Goal: Task Accomplishment & Management: Use online tool/utility

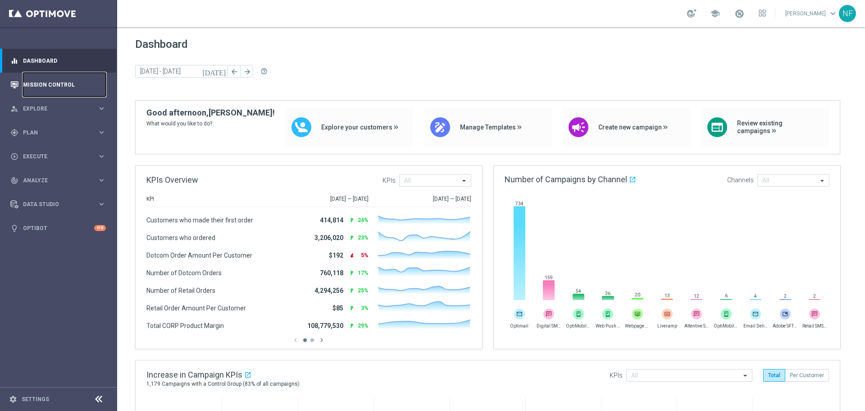
click at [43, 82] on link "Mission Control" at bounding box center [64, 85] width 83 height 24
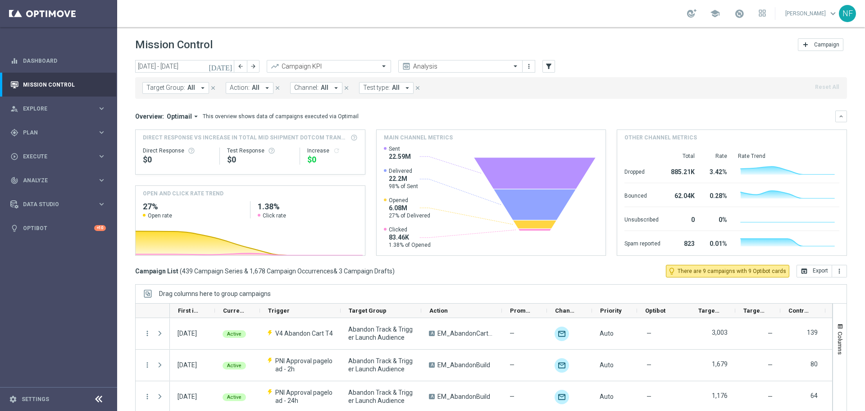
drag, startPoint x: 171, startPoint y: 77, endPoint x: 167, endPoint y: 86, distance: 9.5
click at [176, 80] on div "Target Group: All arrow_drop_down close Action: All arrow_drop_down close Chann…" at bounding box center [491, 88] width 712 height 22
click at [167, 86] on span "Target Group:" at bounding box center [165, 88] width 39 height 8
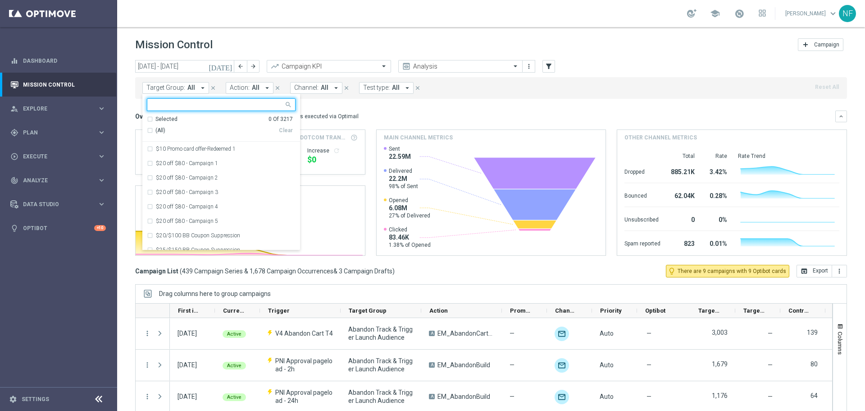
type input "ER_OMNI_Lifecycle_Reactivation_15off60_V1_06022025"
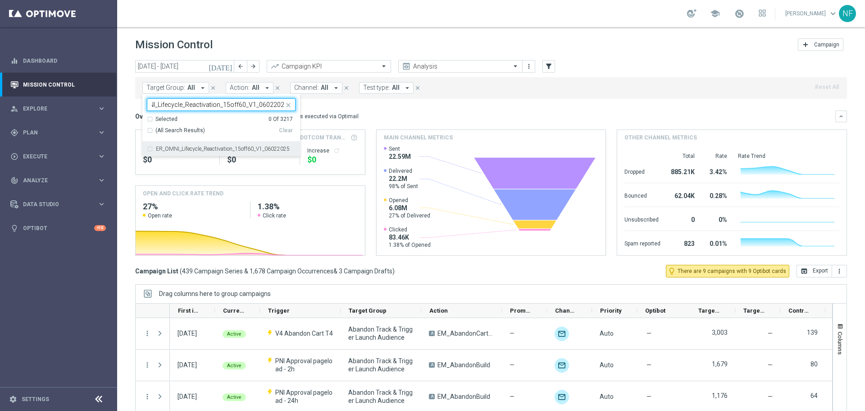
click at [189, 151] on label "ER_OMNI_Lifecycle_Reactivation_15off60_V1_06022025" at bounding box center [223, 148] width 134 height 5
click at [376, 118] on div "Overview: Optimail arrow_drop_down This overview shows data of campaigns execut…" at bounding box center [485, 116] width 700 height 8
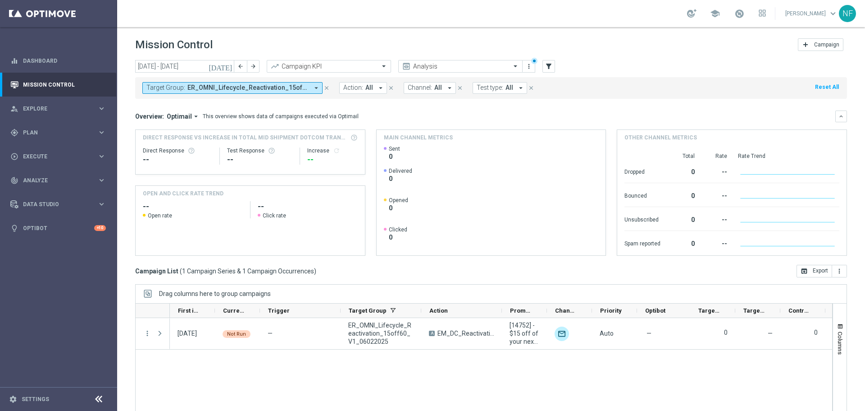
click at [225, 91] on span "ER_OMNI_Lifecycle_Reactivation_15off60_V1_06022025" at bounding box center [247, 88] width 121 height 8
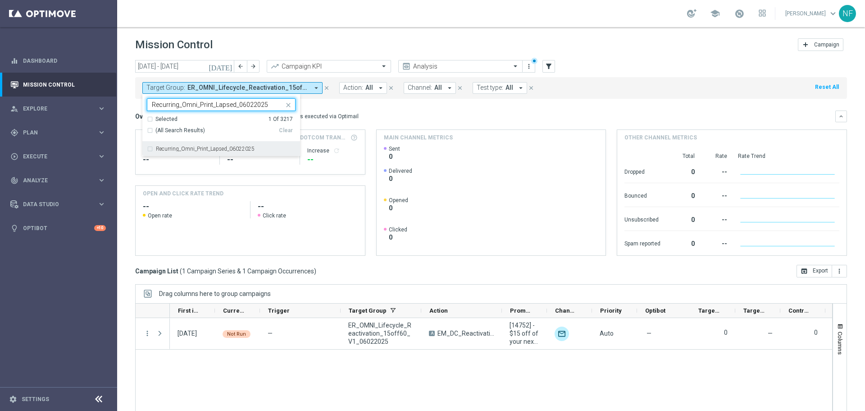
click at [192, 142] on div "Recurring_Omni_Print_Lapsed_06022025" at bounding box center [221, 149] width 149 height 14
type input "Recurring_Omni_Print_Lapsed_06022025"
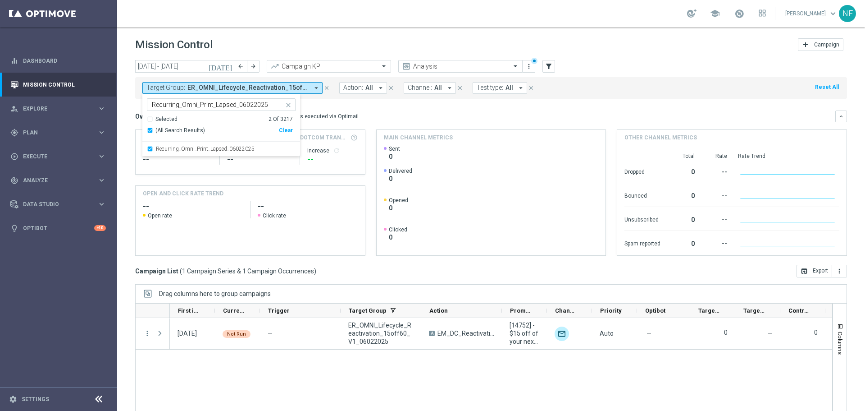
click at [420, 114] on div "Overview: Optimail arrow_drop_down This overview shows data of campaigns execut…" at bounding box center [485, 116] width 700 height 8
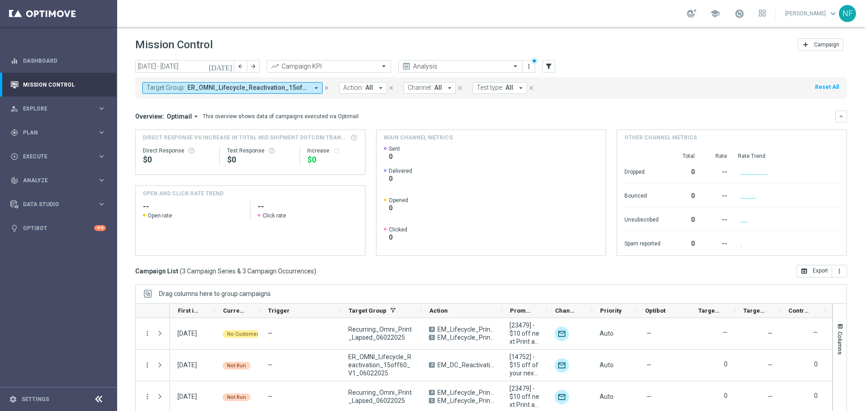
click at [176, 82] on button "Target Group: ER_OMNI_Lifecycle_Reactivation_15off60_V1_06022025, Recurring_Omn…" at bounding box center [232, 88] width 180 height 12
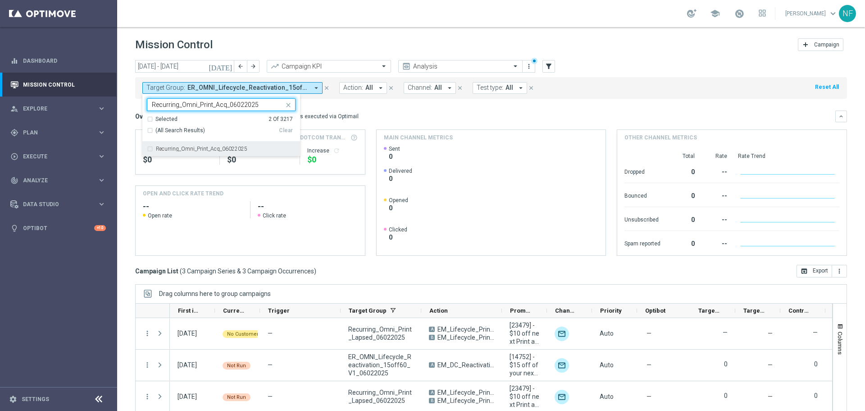
click at [180, 146] on label "Recurring_Omni_Print_Acq_06022025" at bounding box center [201, 148] width 91 height 5
type input "Recurring_Omni_Print_Acq_06022025"
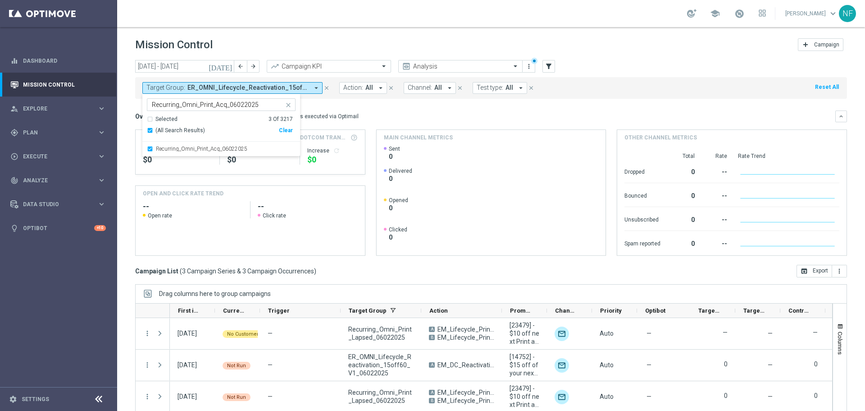
click at [415, 118] on div "Overview: Optimail arrow_drop_down This overview shows data of campaigns execut…" at bounding box center [485, 116] width 700 height 8
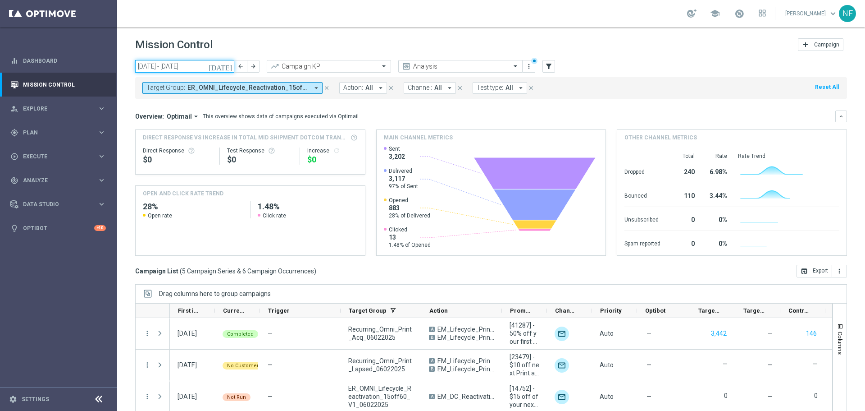
click at [173, 71] on input "[DATE] - [DATE]" at bounding box center [184, 66] width 99 height 13
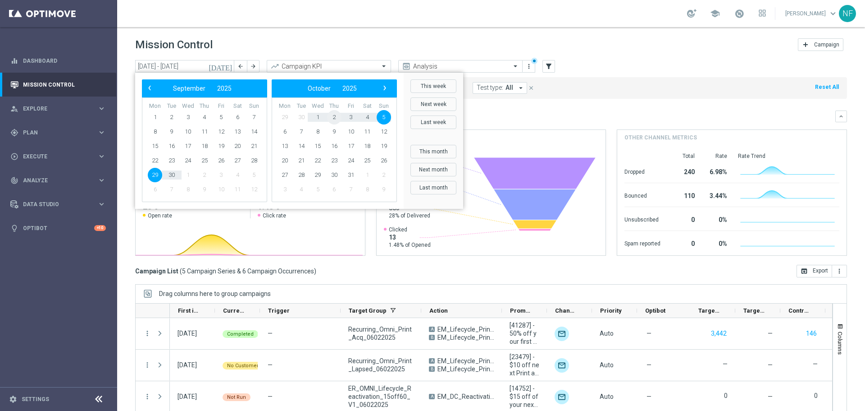
click at [331, 115] on span "2" at bounding box center [334, 117] width 14 height 14
click at [209, 118] on span "2" at bounding box center [204, 117] width 14 height 14
type input "[DATE] - [DATE]"
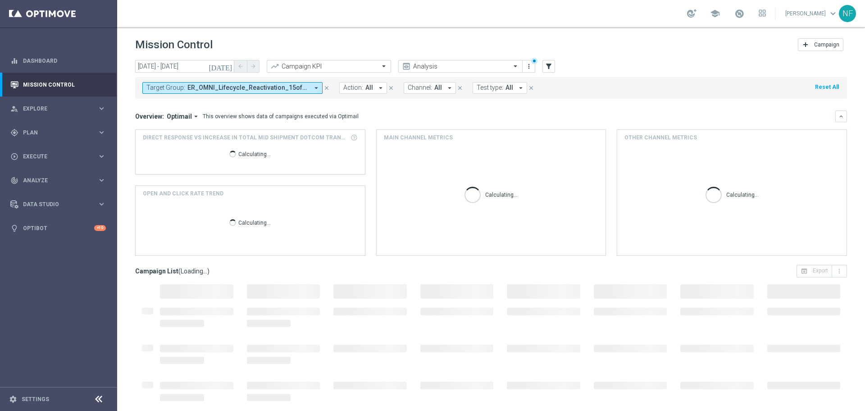
click at [210, 89] on span "ER_OMNI_Lifecycle_Reactivation_15off60_V1_06022025, Recurring_Omni_Print_Acq_06…" at bounding box center [247, 88] width 121 height 8
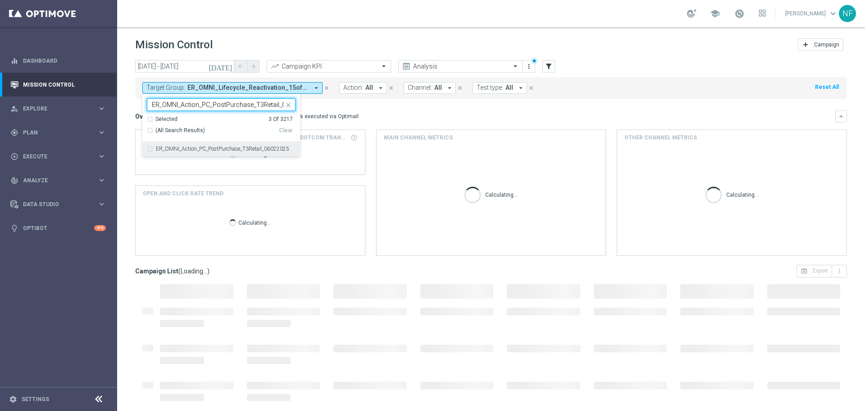
scroll to position [0, 23]
click at [205, 146] on label "ER_OMNI_Action_PC_PostPurchase_T3Retail_06022025" at bounding box center [222, 148] width 133 height 5
type input "ER_OMNI_Action_PC_PostPurchase_T3Retail_06022025"
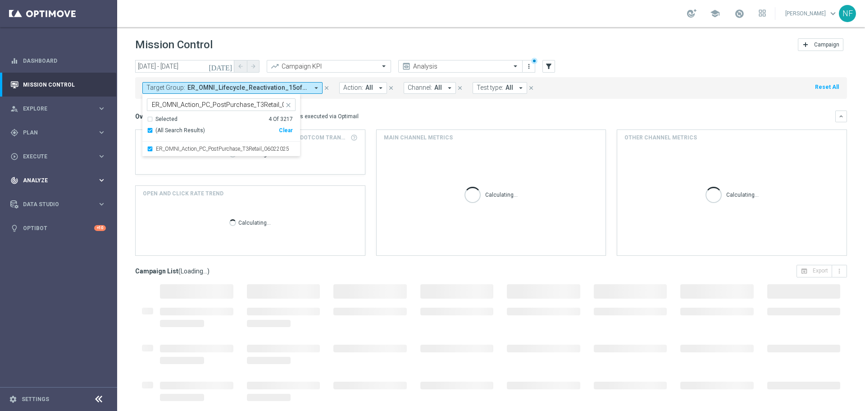
click at [404, 109] on mini-dashboard "Overview: Optimail arrow_drop_down This overview shows data of campaigns execut…" at bounding box center [491, 182] width 712 height 166
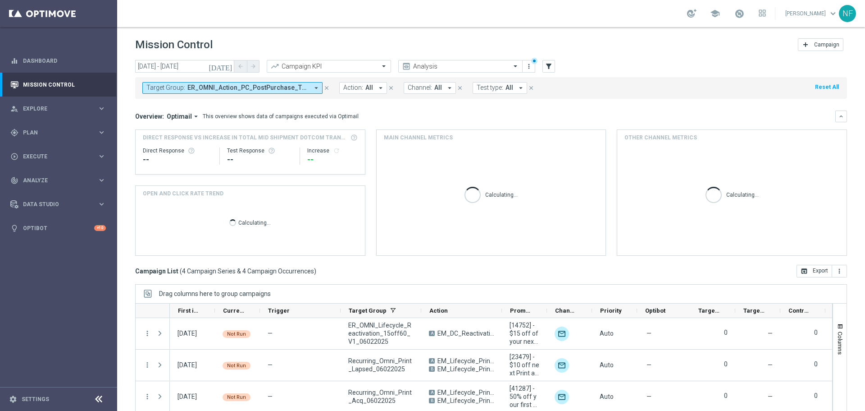
click at [196, 87] on span "ER_OMNI_Action_PC_PostPurchase_T3Retail_06022025, ER_OMNI_Lifecycle_Reactivatio…" at bounding box center [247, 88] width 121 height 8
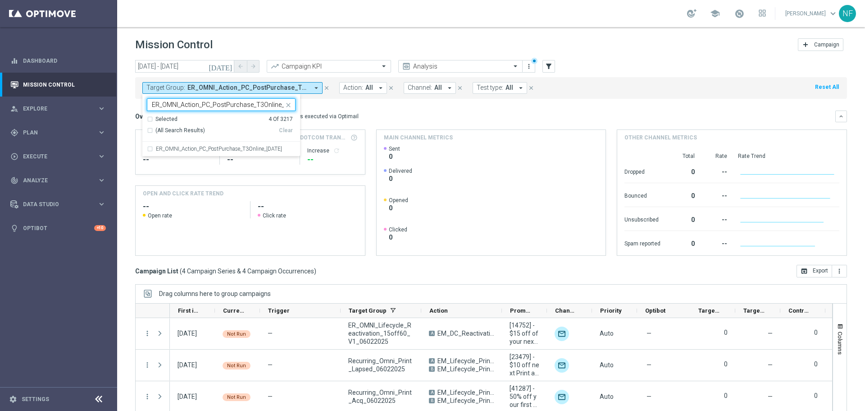
scroll to position [0, 20]
click at [206, 148] on label "ER_OMNI_Action_PC_PostPurchase_T3Online_[DATE]" at bounding box center [219, 148] width 126 height 5
type input "ER_OMNI_Action_PC_PostPurchase_T3Online_[DATE]"
click at [339, 105] on mini-dashboard "Overview: Optimail arrow_drop_down This overview shows data of campaigns execut…" at bounding box center [491, 182] width 712 height 166
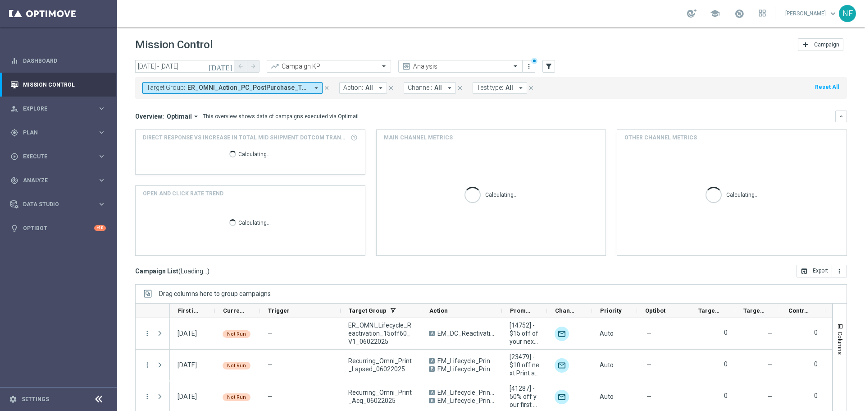
click at [231, 89] on span "ER_OMNI_Action_PC_PostPurchase_T3Online_[DATE], ER_OMNI_Action_PC_PostPurchase_…" at bounding box center [247, 88] width 121 height 8
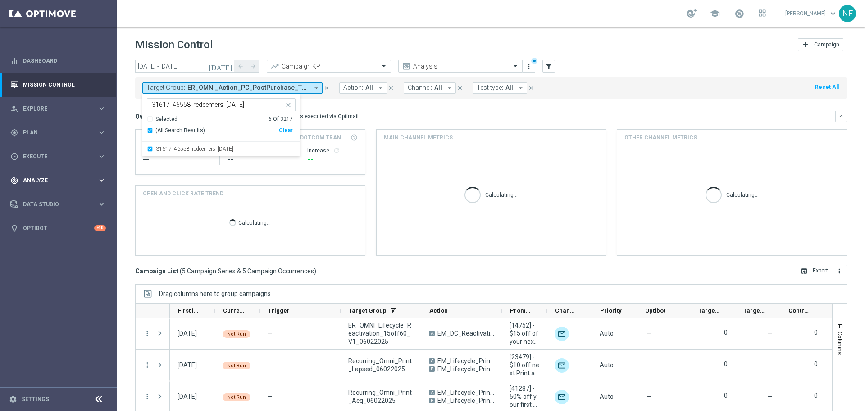
click at [373, 119] on div "Overview: Optimail arrow_drop_down This overview shows data of campaigns execut…" at bounding box center [485, 116] width 700 height 8
click at [216, 91] on span "31617_46558_redeemers_[DATE], ER_OMNI_Action_PC_PostPurchase_T3Online_[DATE], E…" at bounding box center [247, 88] width 121 height 8
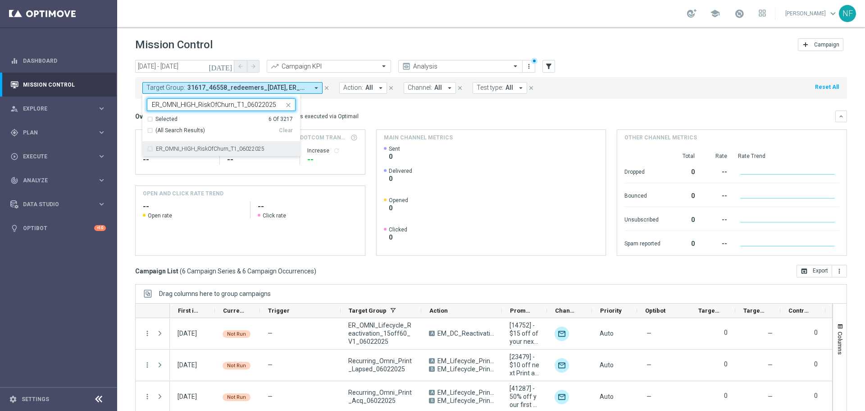
click at [165, 149] on label "ER_OMNI_HIGH_RiskOfChurn_T1_06022025" at bounding box center [210, 148] width 109 height 5
type input "ER_OMNI_HIGH_RiskOfChurn_T1_06022025"
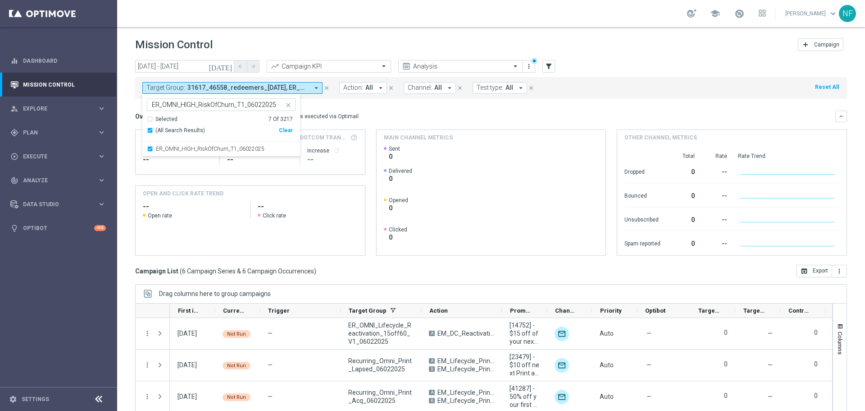
drag, startPoint x: 342, startPoint y: 102, endPoint x: 233, endPoint y: 96, distance: 109.7
click at [342, 102] on mini-dashboard "Overview: Optimail arrow_drop_down This overview shows data of campaigns execut…" at bounding box center [491, 182] width 712 height 166
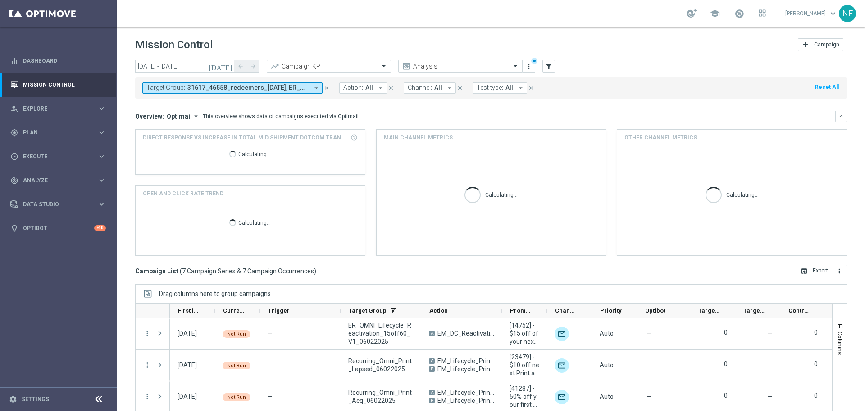
click at [229, 91] on span "31617_46558_redeemers_[DATE], ER_OMNI_Action_PC_PostPurchase_T3Online_[DATE], E…" at bounding box center [247, 88] width 121 height 8
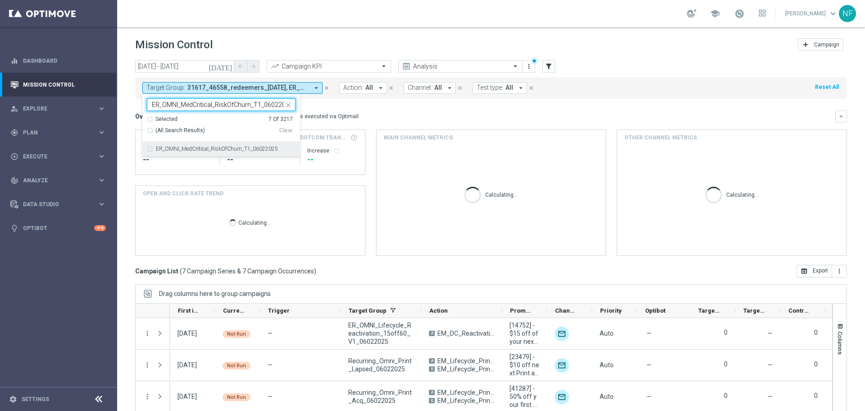
click at [212, 149] on label "ER_OMNI_MedCritical_RiskOfChurn_T1_06022025" at bounding box center [217, 148] width 122 height 5
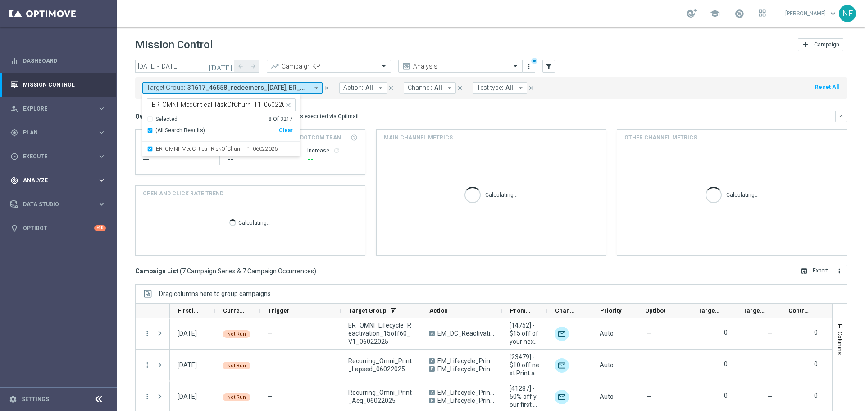
drag, startPoint x: 387, startPoint y: 113, endPoint x: 9, endPoint y: 175, distance: 383.3
click at [386, 113] on div "Overview: Optimail arrow_drop_down This overview shows data of campaigns execut…" at bounding box center [485, 116] width 700 height 8
click at [214, 83] on button "Target Group: 31617_46558_redeemers_[DATE], ER_OMNI_Action_PC_PostPurchase_T3On…" at bounding box center [232, 88] width 180 height 12
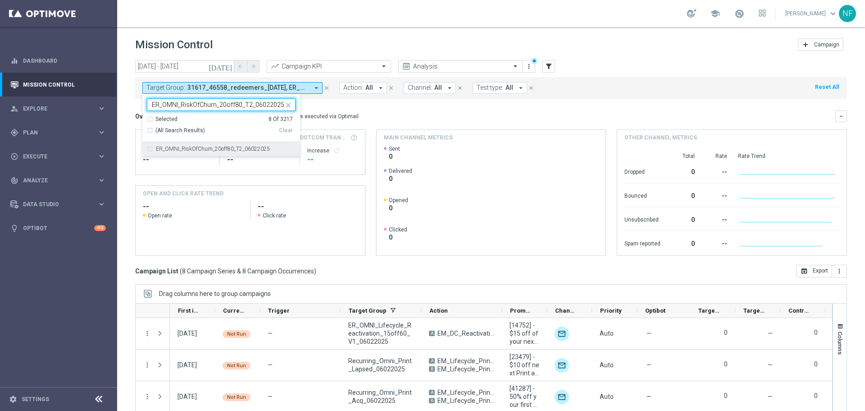
click at [178, 149] on label "ER_OMNI_RiskOfChurn_20off80_T2_06022025" at bounding box center [213, 148] width 114 height 5
type input "ER_OMNI_RiskOfChurn_20off80_T2_06022025"
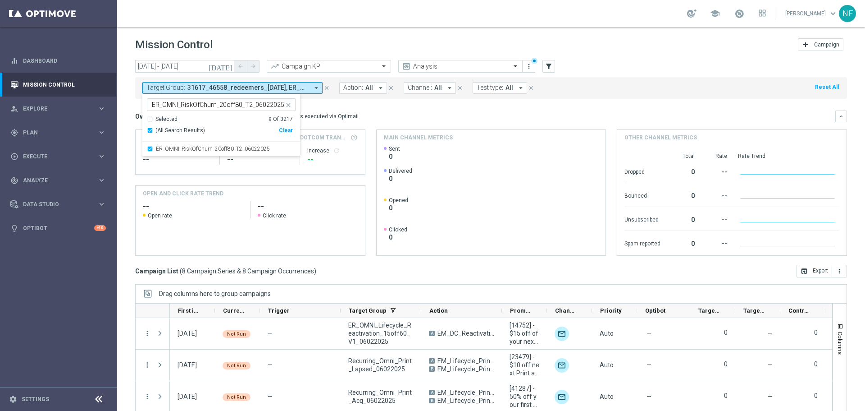
click at [370, 109] on mini-dashboard "Overview: Optimail arrow_drop_down This overview shows data of campaigns execut…" at bounding box center [491, 182] width 712 height 166
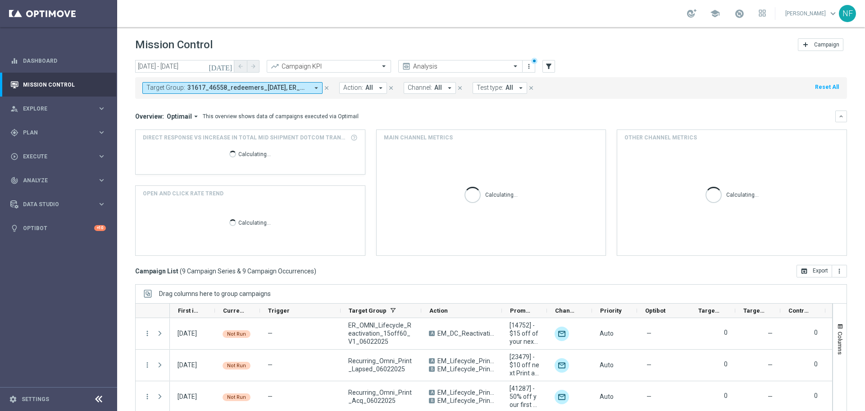
click at [242, 89] on span "31617_46558_redeemers_[DATE], ER_OMNI_Action_PC_PostPurchase_T3Online_[DATE], E…" at bounding box center [247, 88] width 121 height 8
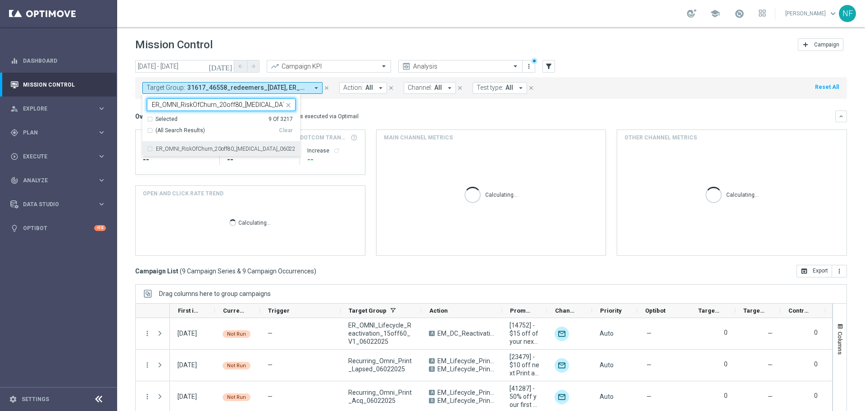
click at [210, 149] on label "ER_OMNI_RiskOfChurn_20off80_[MEDICAL_DATA]_06022025" at bounding box center [226, 148] width 140 height 5
type input "ER_OMNI_RiskOfChurn_20off80_[MEDICAL_DATA]_06022025"
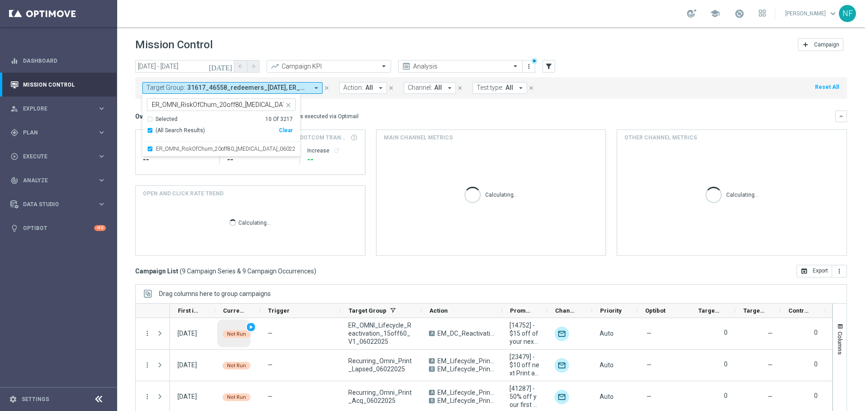
click at [359, 112] on div "Overview: Optimail arrow_drop_down This overview shows data of campaigns execut…" at bounding box center [485, 116] width 700 height 8
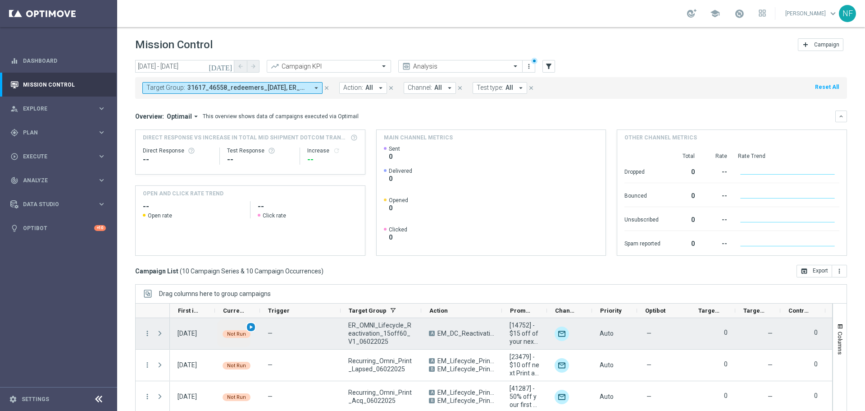
click at [254, 324] on span "play_arrow" at bounding box center [251, 327] width 6 height 6
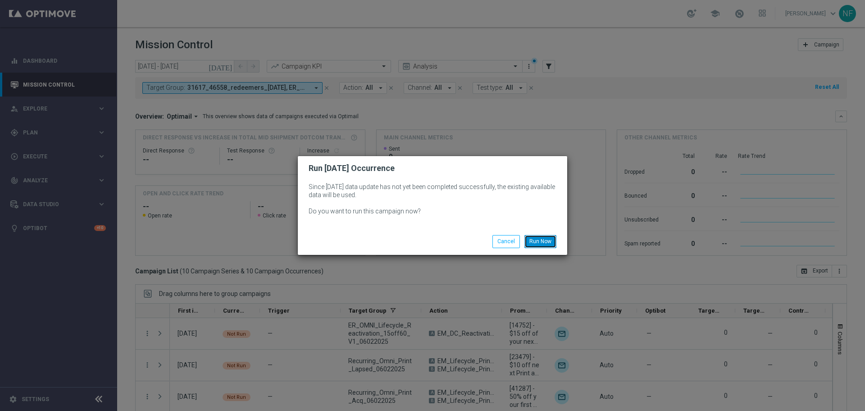
click at [531, 240] on button "Run Now" at bounding box center [541, 241] width 32 height 13
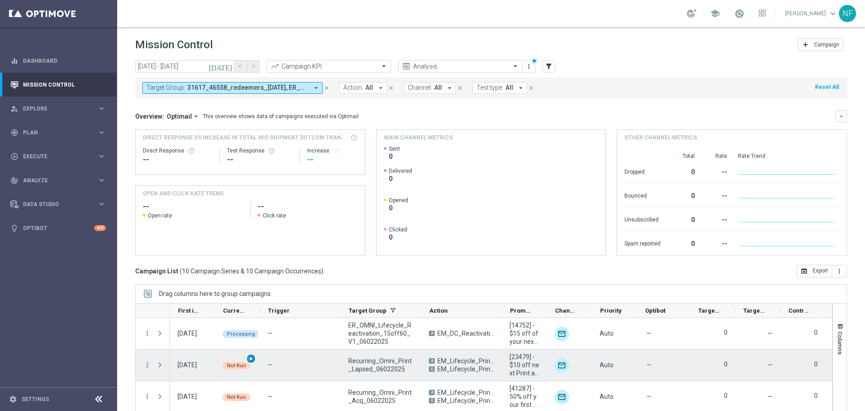
click at [248, 359] on span "play_arrow" at bounding box center [251, 358] width 6 height 6
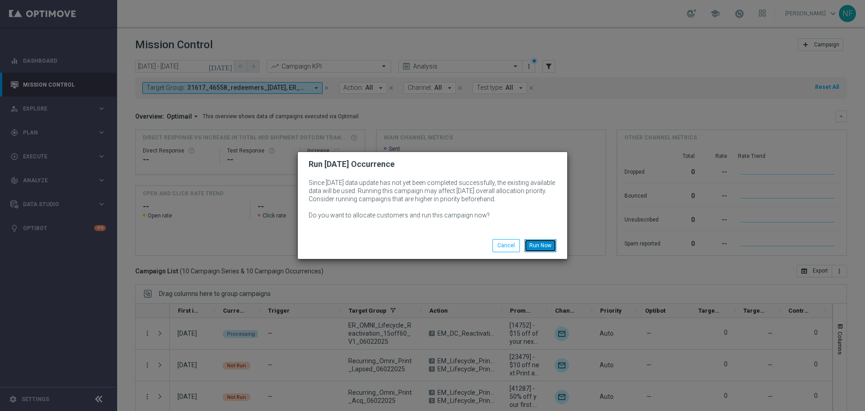
click at [551, 245] on button "Run Now" at bounding box center [541, 245] width 32 height 13
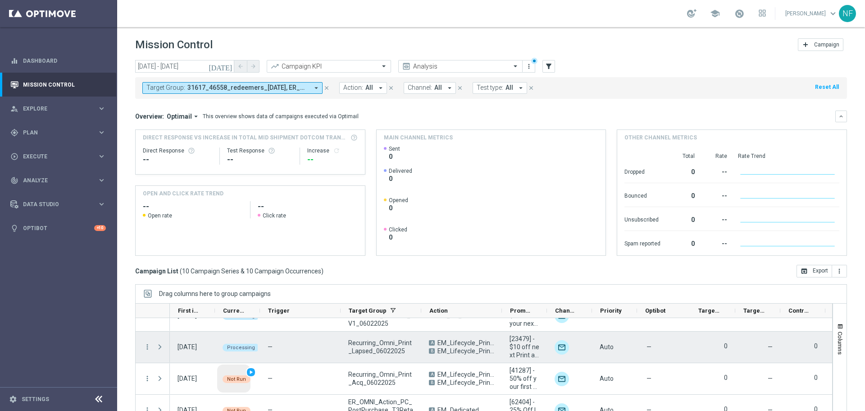
scroll to position [45, 0]
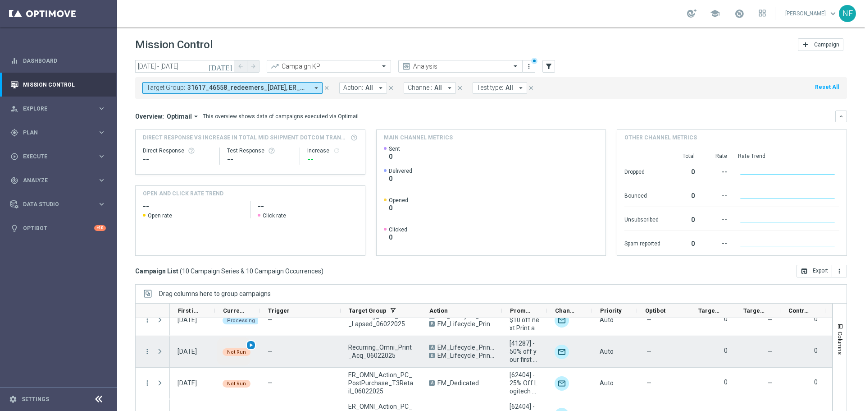
click at [254, 344] on div "play_arrow" at bounding box center [251, 345] width 10 height 10
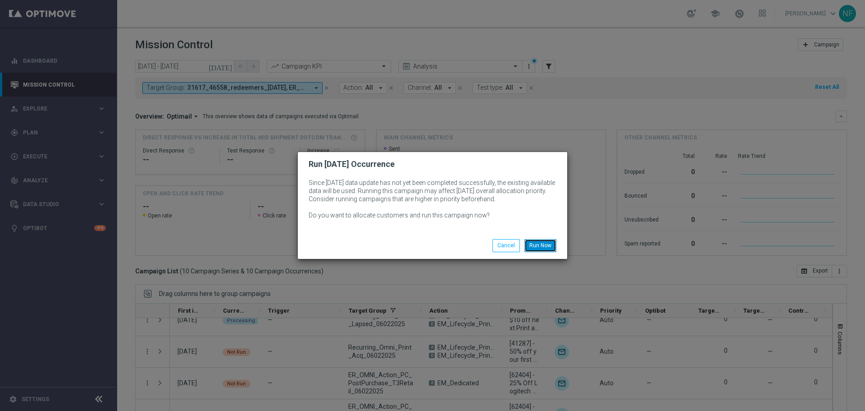
click at [544, 242] on button "Run Now" at bounding box center [541, 245] width 32 height 13
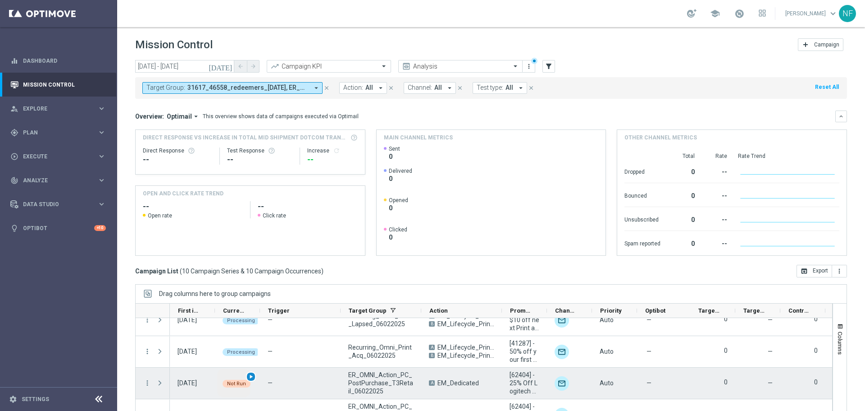
click at [254, 376] on div "play_arrow" at bounding box center [251, 376] width 10 height 10
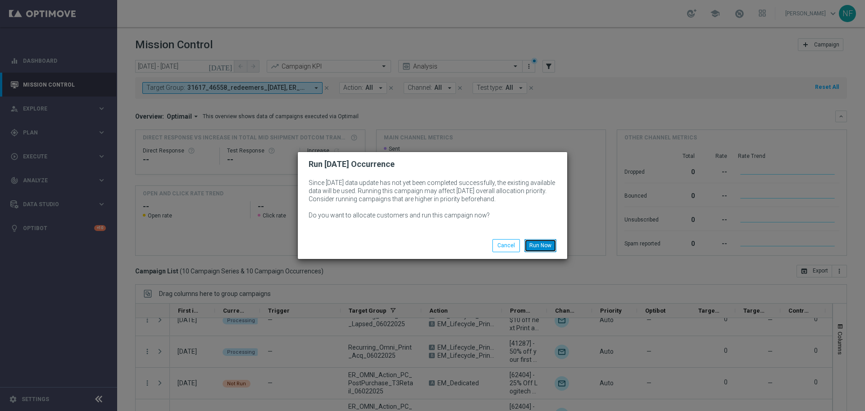
click at [544, 248] on button "Run Now" at bounding box center [541, 245] width 32 height 13
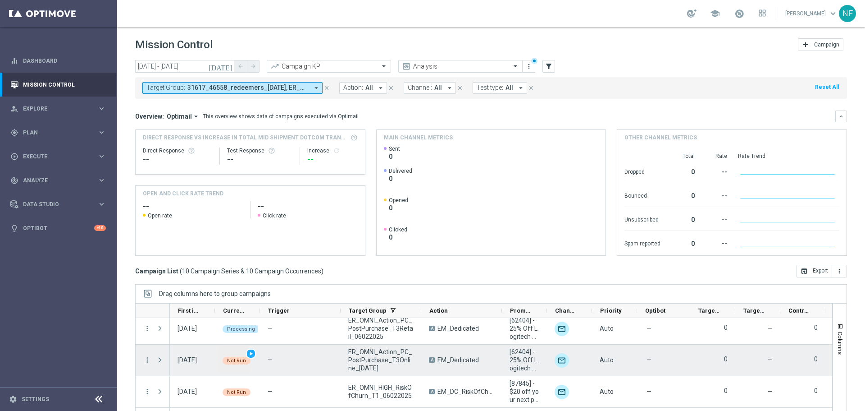
scroll to position [90, 0]
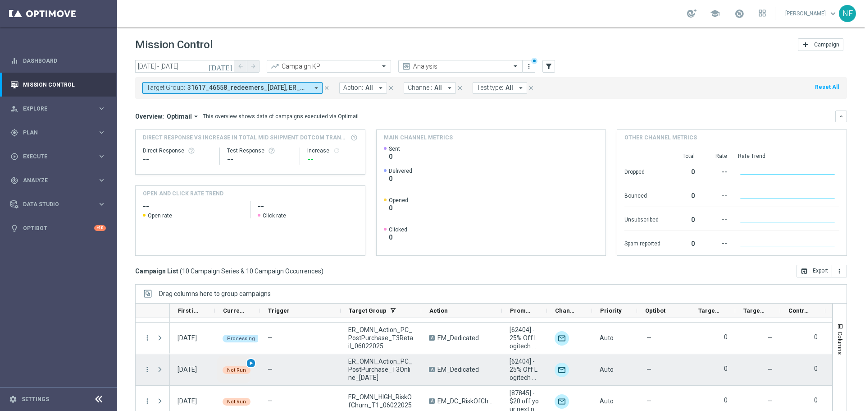
click at [253, 363] on span "play_arrow" at bounding box center [251, 363] width 6 height 6
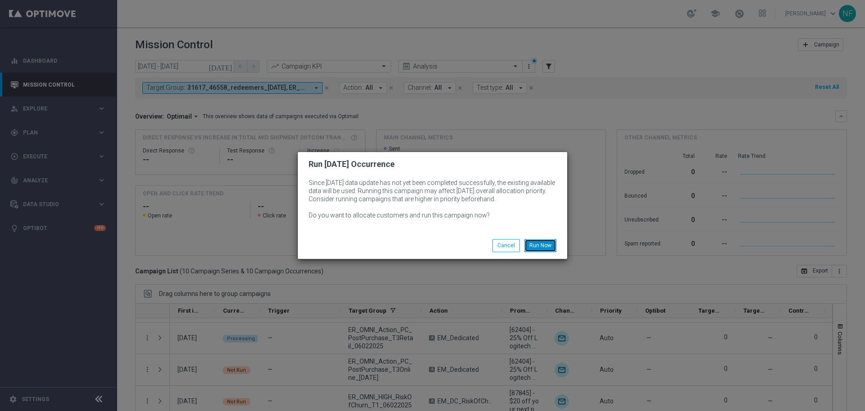
click at [536, 247] on button "Run Now" at bounding box center [541, 245] width 32 height 13
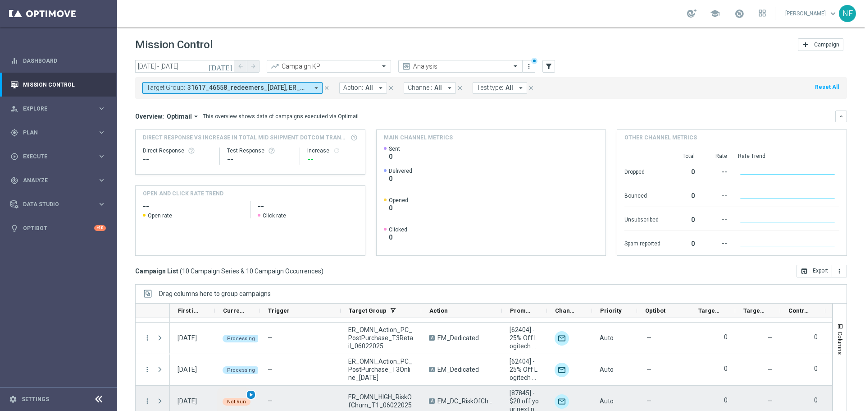
click at [251, 393] on span "play_arrow" at bounding box center [251, 394] width 6 height 6
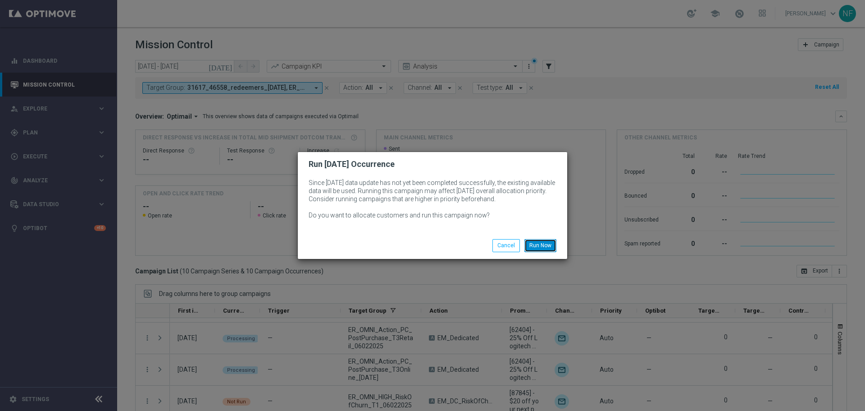
click at [548, 249] on button "Run Now" at bounding box center [541, 245] width 32 height 13
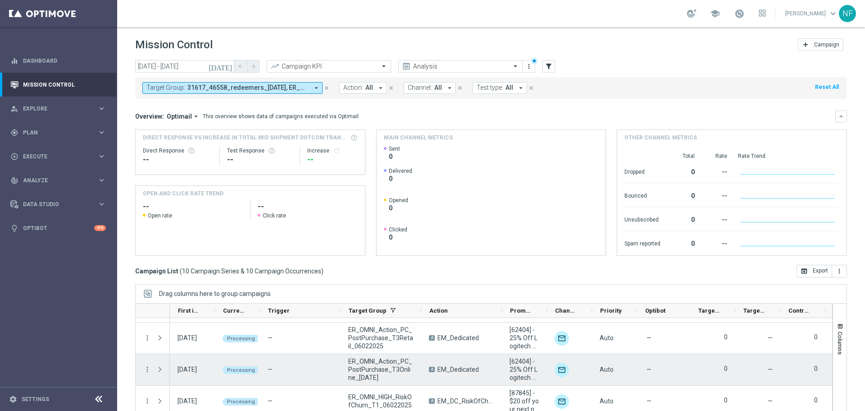
scroll to position [135, 0]
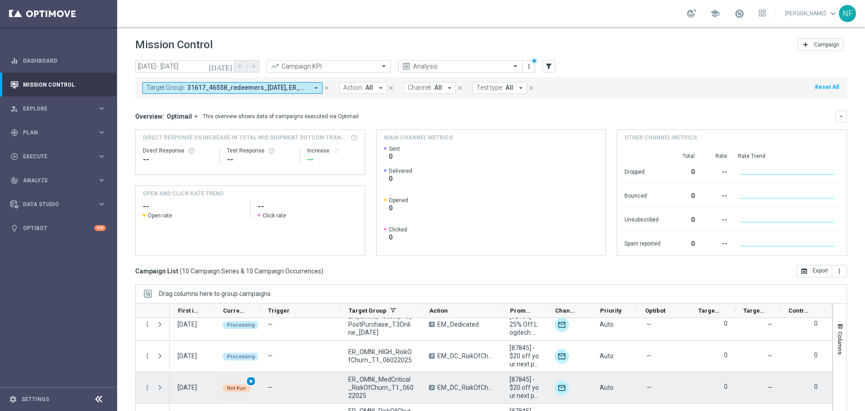
click at [254, 385] on div "play_arrow" at bounding box center [251, 381] width 10 height 10
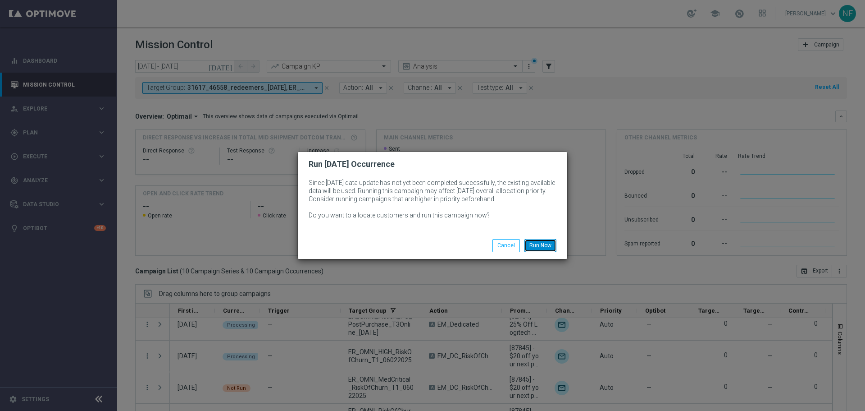
click at [548, 247] on button "Run Now" at bounding box center [541, 245] width 32 height 13
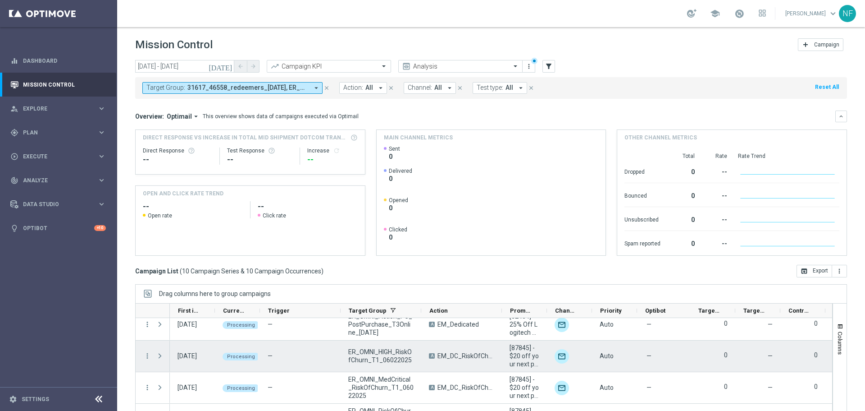
scroll to position [180, 0]
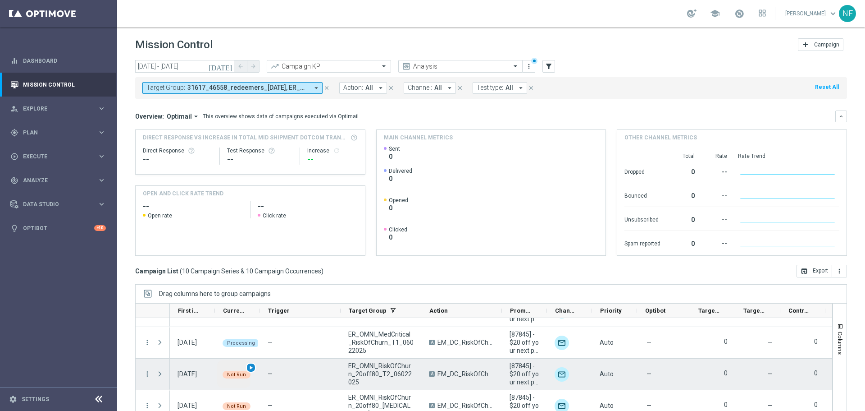
click at [251, 370] on span "play_arrow" at bounding box center [251, 367] width 6 height 6
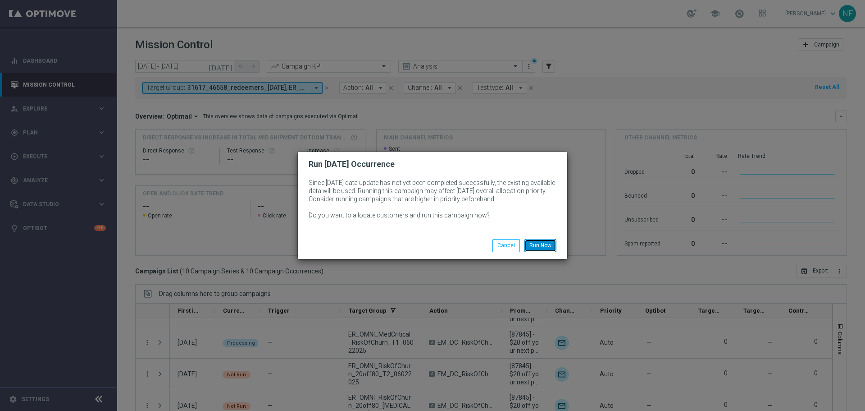
click at [549, 245] on button "Run Now" at bounding box center [541, 245] width 32 height 13
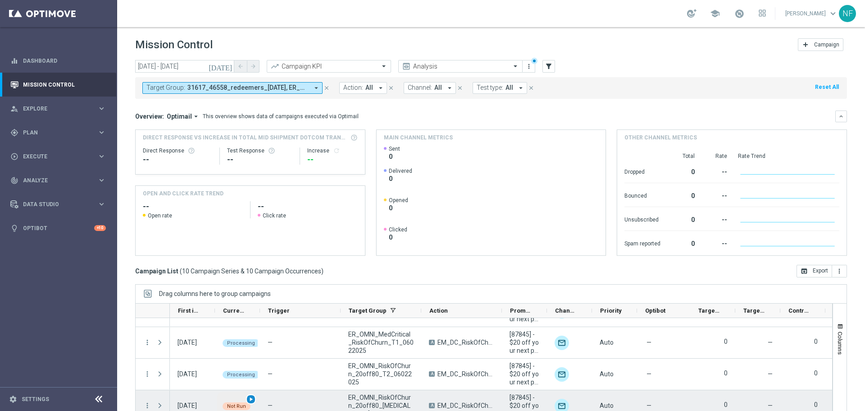
click at [250, 397] on span "play_arrow" at bounding box center [251, 399] width 6 height 6
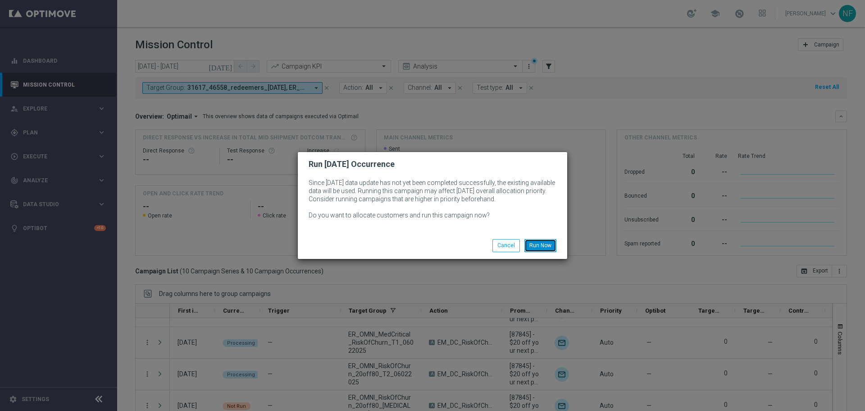
click at [533, 243] on button "Run Now" at bounding box center [541, 245] width 32 height 13
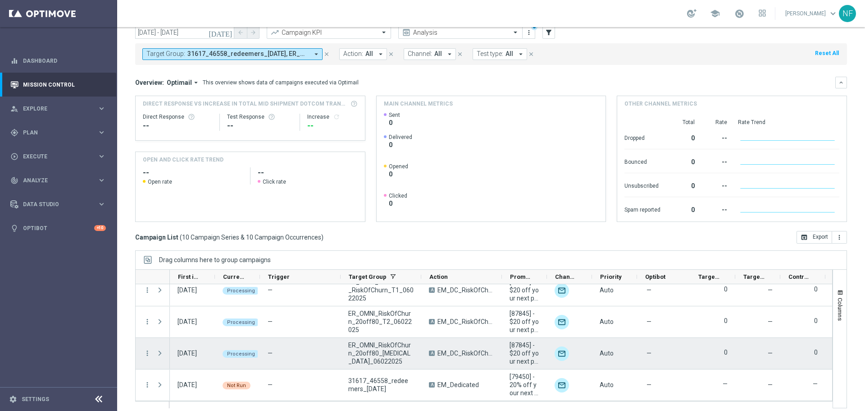
scroll to position [40, 0]
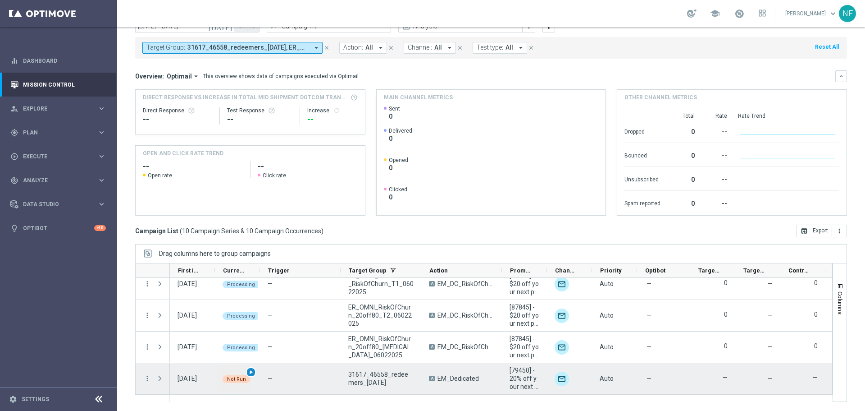
click at [252, 370] on span "play_arrow" at bounding box center [251, 372] width 6 height 6
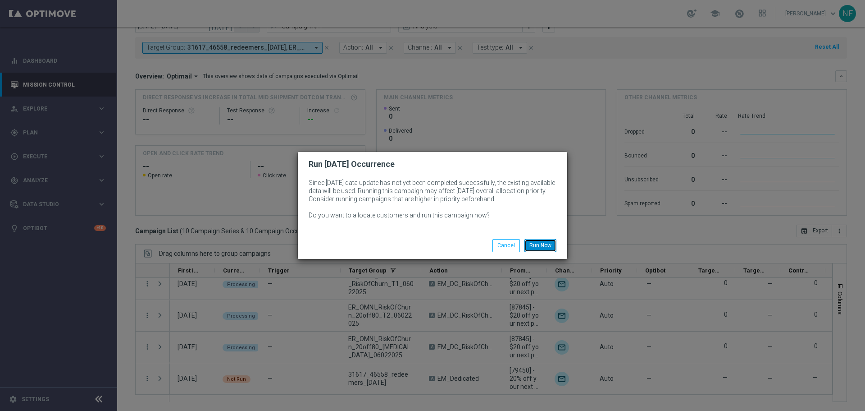
click at [547, 248] on button "Run Now" at bounding box center [541, 245] width 32 height 13
